Goal: Information Seeking & Learning: Learn about a topic

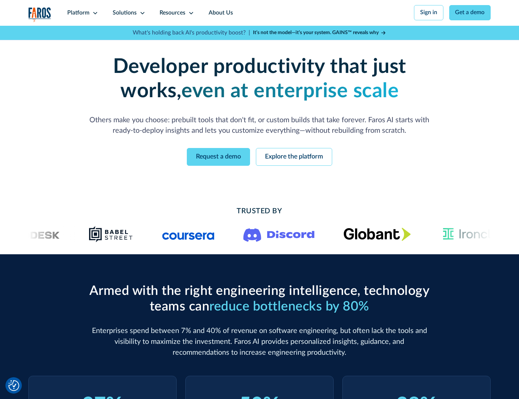
click at [94, 13] on icon at bounding box center [95, 13] width 6 height 6
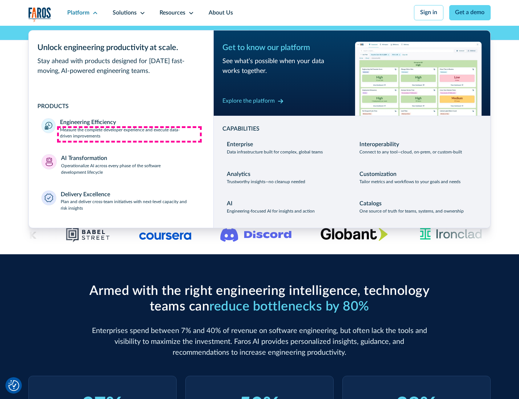
click at [129, 134] on p "Measure the complete developer experience and execute data-driven improvements" at bounding box center [130, 133] width 140 height 13
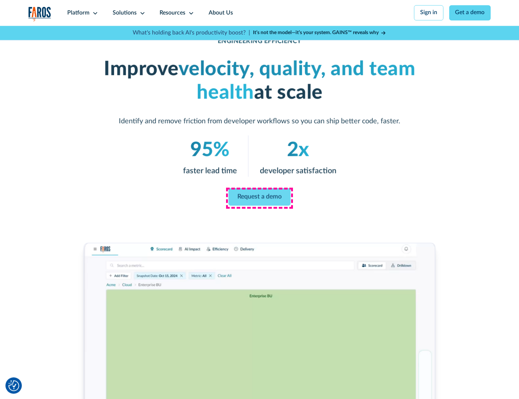
click at [259, 198] on link "Request a demo" at bounding box center [259, 196] width 62 height 17
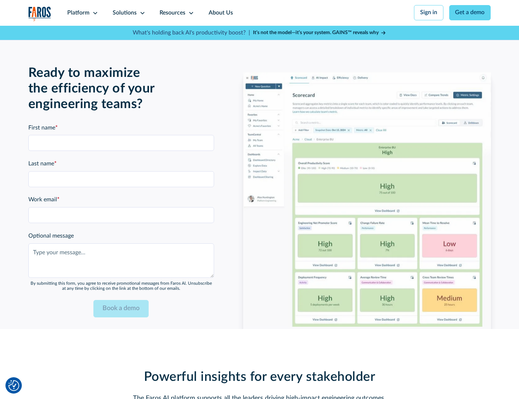
scroll to position [1581, 0]
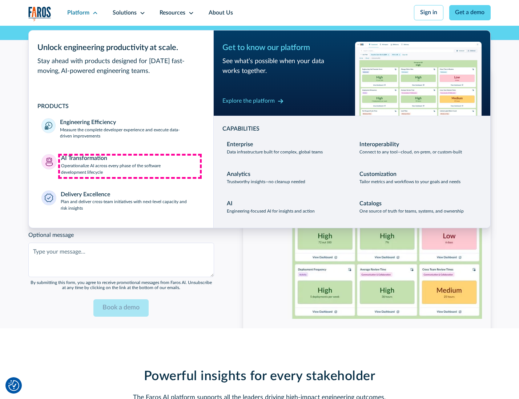
click at [130, 166] on p "Operationalize AI across every phase of the software development lifecycle" at bounding box center [130, 169] width 139 height 13
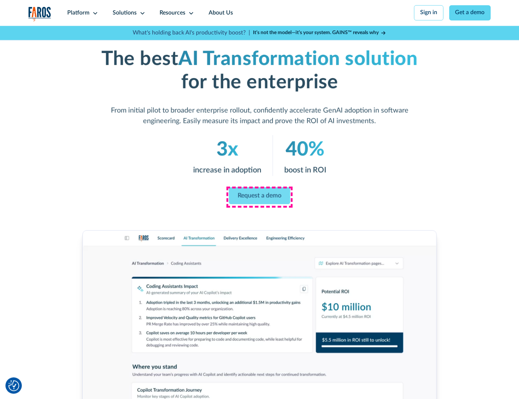
click at [259, 197] on link "Request a demo" at bounding box center [259, 195] width 61 height 17
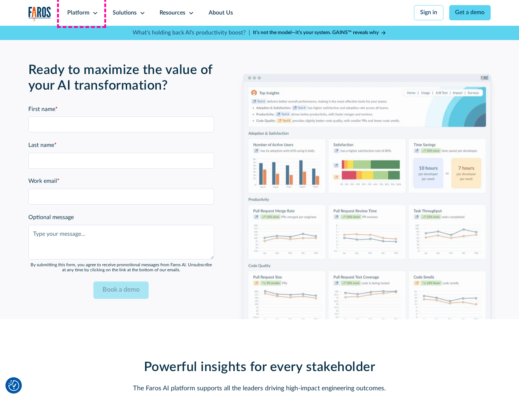
scroll to position [1756, 0]
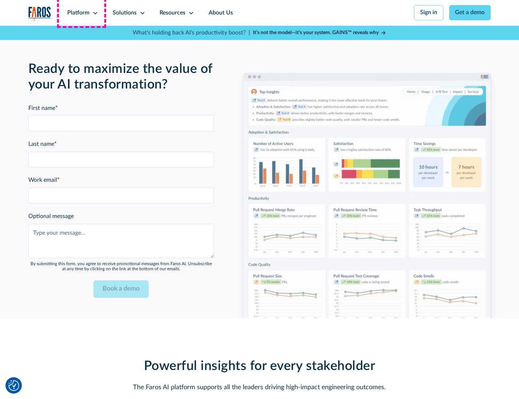
click at [81, 13] on div "Platform" at bounding box center [78, 13] width 22 height 9
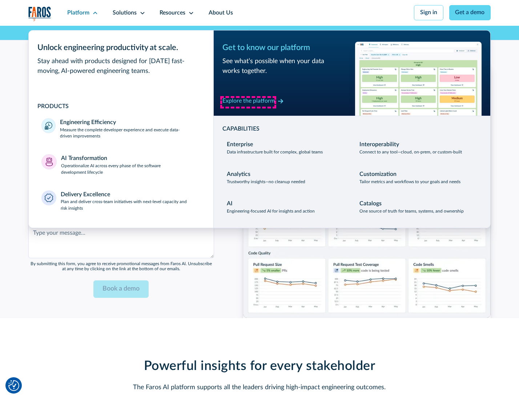
click at [248, 102] on div "Explore the platform" at bounding box center [248, 101] width 52 height 9
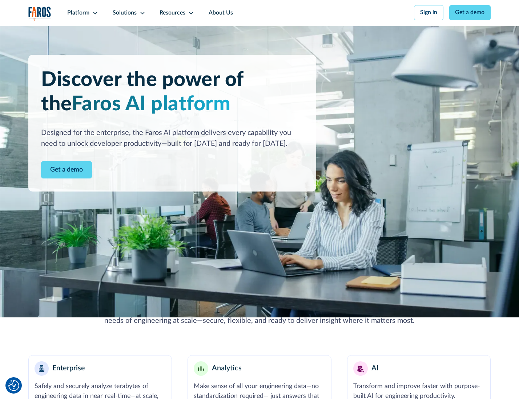
click at [66, 171] on link "Get a demo" at bounding box center [66, 170] width 51 height 18
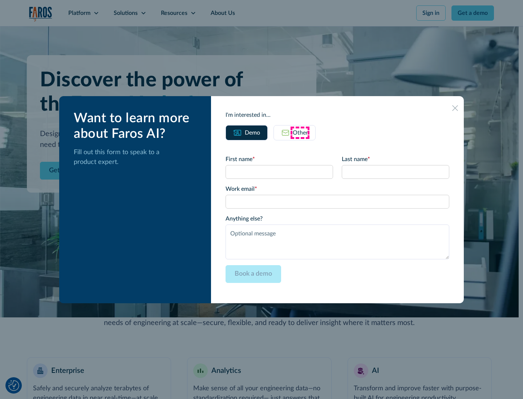
click at [300, 133] on div "Other" at bounding box center [300, 133] width 15 height 9
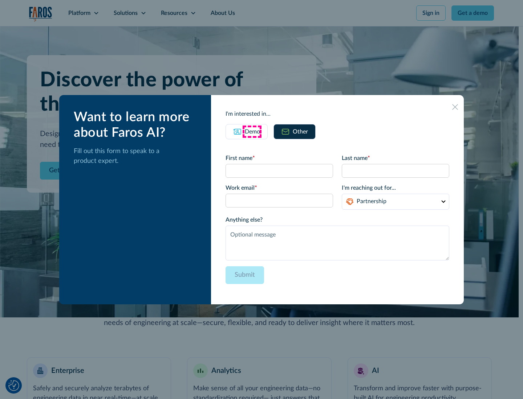
click at [252, 131] on div "Demo" at bounding box center [252, 131] width 15 height 9
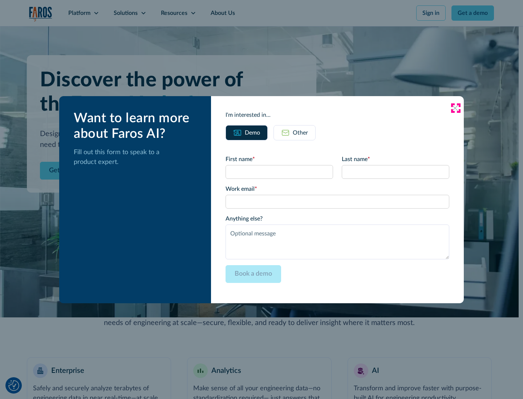
click at [455, 108] on icon at bounding box center [455, 108] width 6 height 6
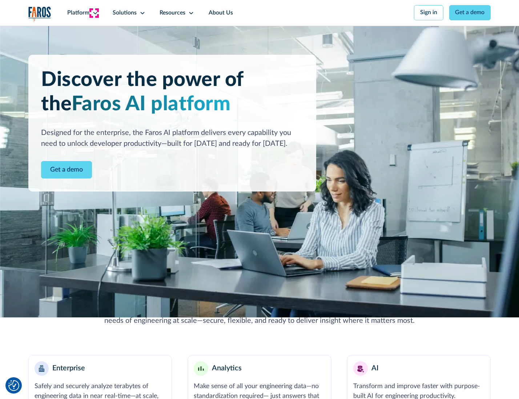
click at [94, 13] on icon at bounding box center [95, 13] width 6 height 6
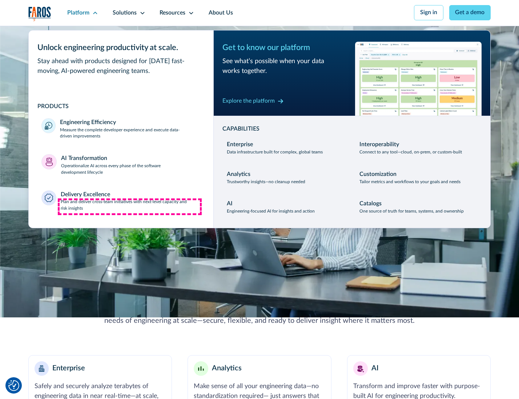
click at [130, 207] on p "Plan and deliver cross-team initiatives with next-level capacity and risk insig…" at bounding box center [131, 205] width 140 height 13
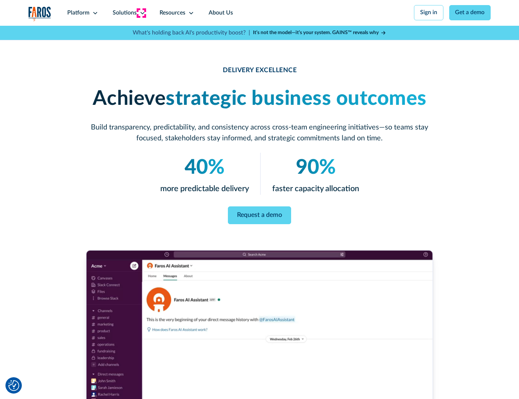
click at [141, 13] on icon at bounding box center [142, 13] width 6 height 6
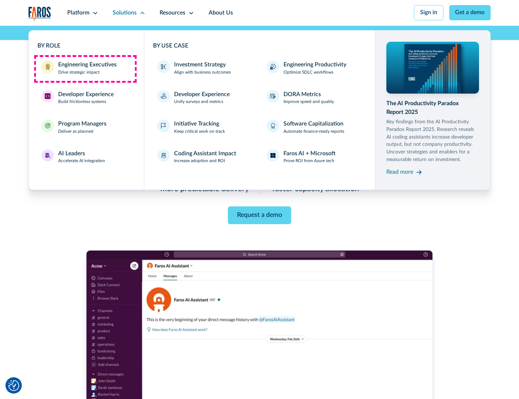
click at [85, 69] on div "Engineering Executives" at bounding box center [87, 65] width 58 height 9
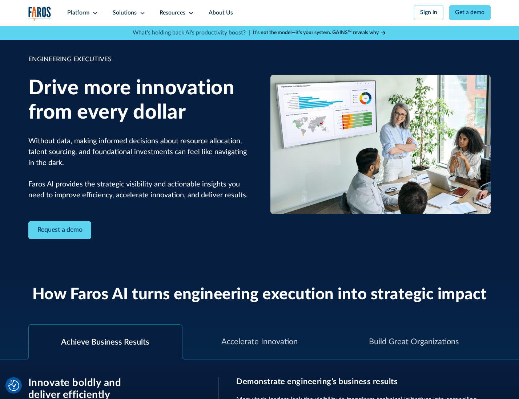
click at [141, 13] on icon at bounding box center [142, 13] width 6 height 6
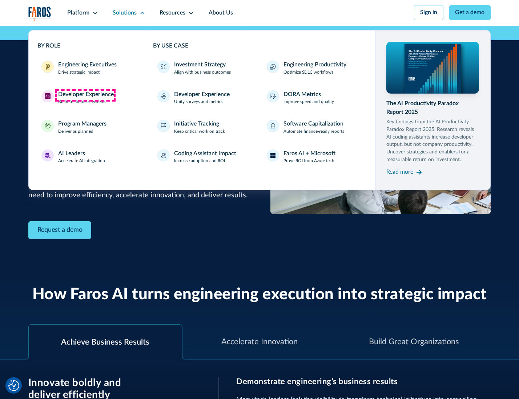
click at [85, 95] on div "Developer Experience" at bounding box center [86, 94] width 56 height 9
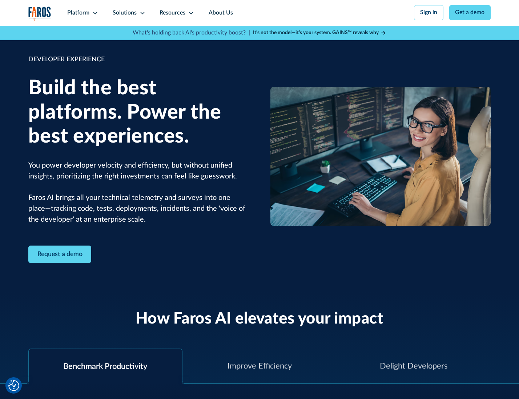
click at [128, 13] on div "Solutions" at bounding box center [125, 13] width 24 height 9
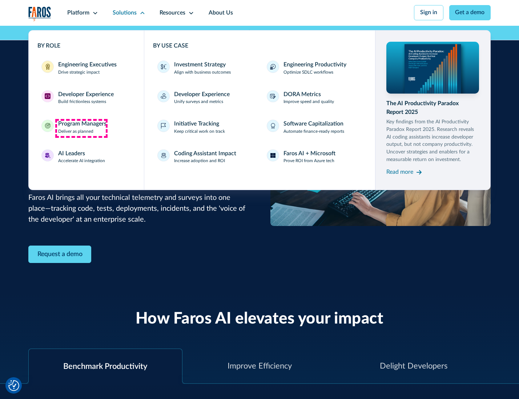
click at [81, 128] on div "Program Managers" at bounding box center [82, 124] width 48 height 9
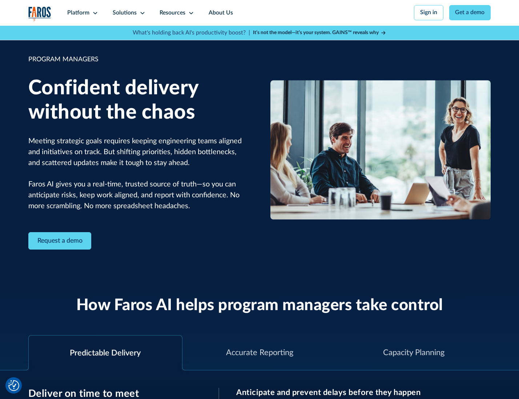
click at [141, 13] on icon at bounding box center [142, 13] width 6 height 6
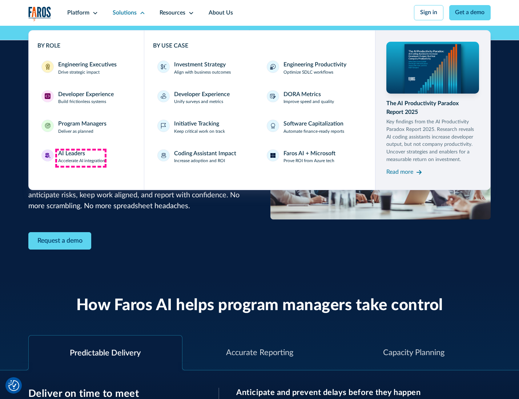
click at [81, 158] on div "AI Leaders" at bounding box center [71, 154] width 27 height 9
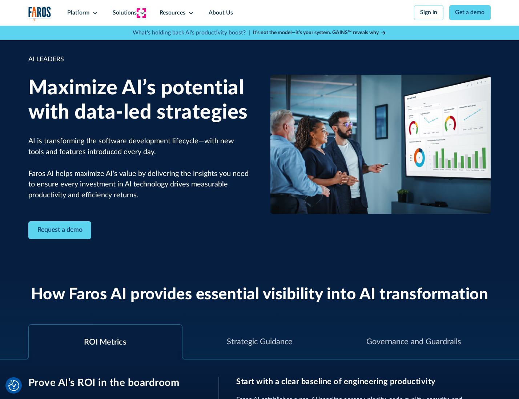
click at [141, 13] on icon at bounding box center [142, 13] width 6 height 6
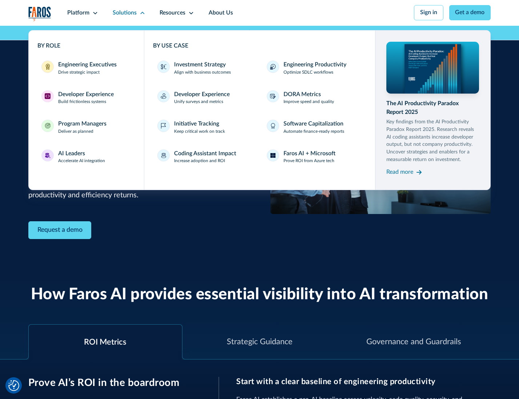
click at [199, 65] on div "Investment Strategy" at bounding box center [200, 65] width 52 height 9
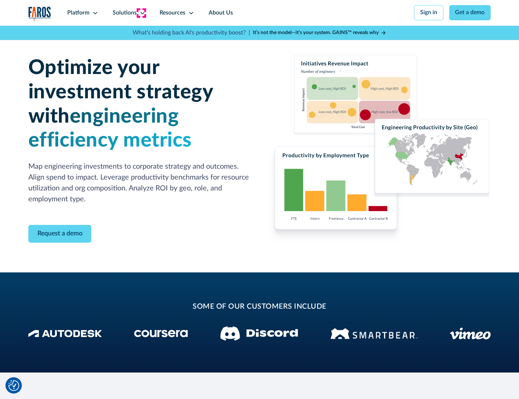
click at [141, 13] on icon at bounding box center [142, 13] width 6 height 6
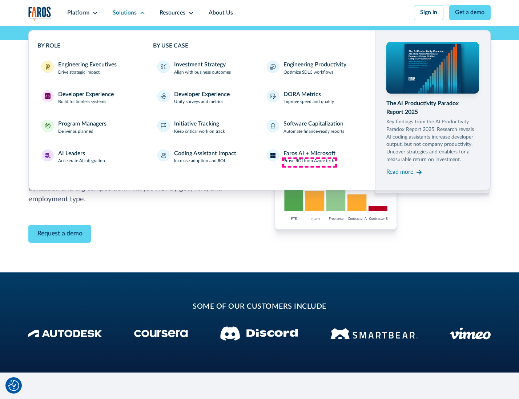
click at [309, 162] on p "Prove ROI from Azure tech" at bounding box center [308, 161] width 51 height 7
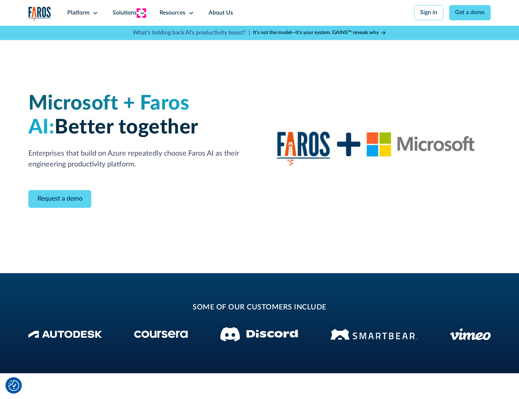
click at [141, 13] on icon at bounding box center [142, 13] width 6 height 6
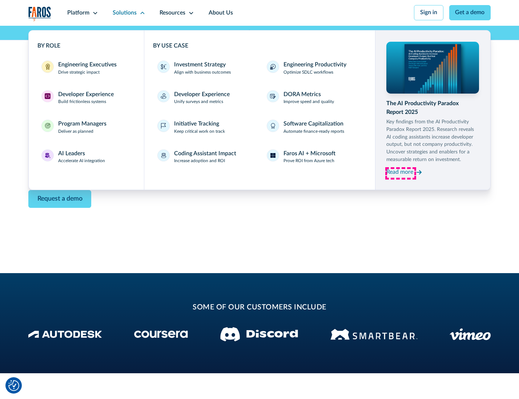
click at [400, 174] on div "Read more" at bounding box center [399, 172] width 27 height 9
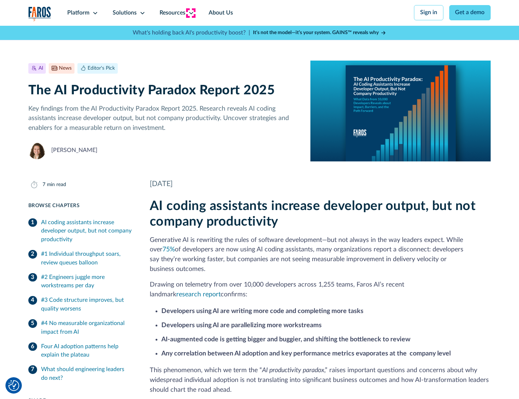
click at [190, 13] on icon at bounding box center [191, 13] width 6 height 6
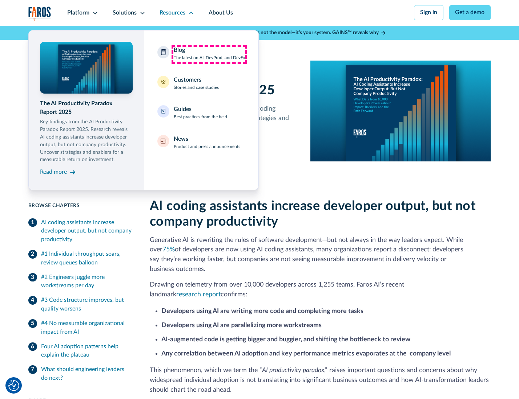
click at [209, 54] on div "Blog The latest on AI, DevProd, and DevEx" at bounding box center [210, 53] width 72 height 15
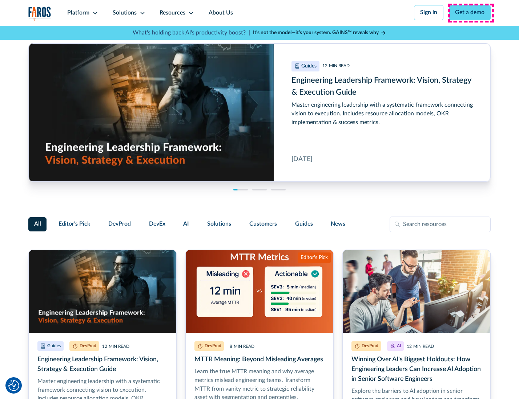
click at [470, 13] on link "Get a demo" at bounding box center [470, 12] width 42 height 15
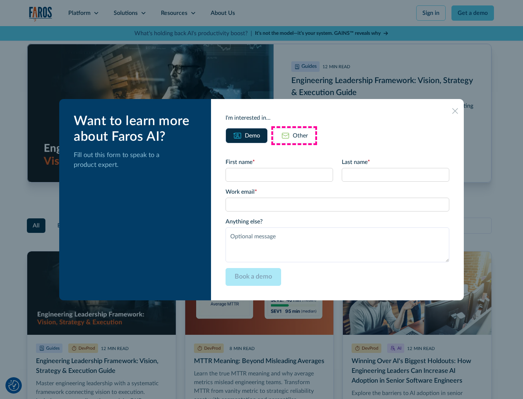
click at [294, 135] on div "Other" at bounding box center [300, 135] width 15 height 9
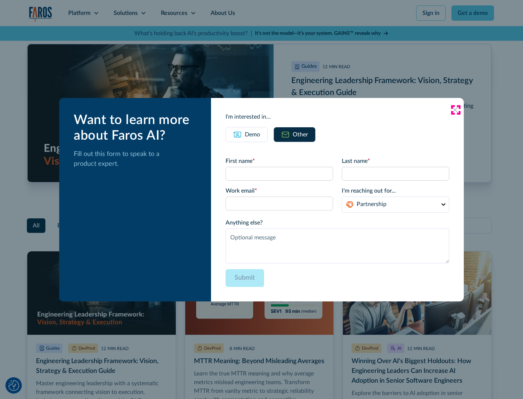
click at [455, 110] on icon at bounding box center [455, 110] width 6 height 6
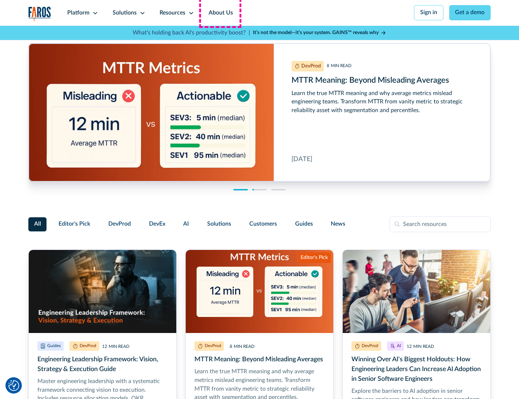
click at [220, 13] on link "About Us" at bounding box center [220, 13] width 39 height 26
